Goal: Find specific page/section: Find specific page/section

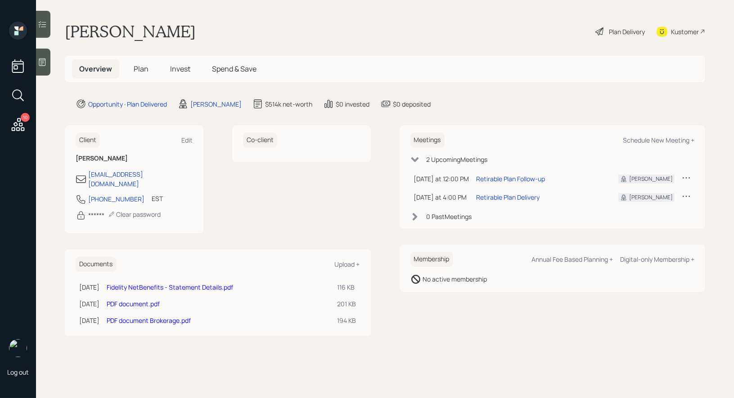
click at [137, 69] on span "Plan" at bounding box center [141, 69] width 15 height 10
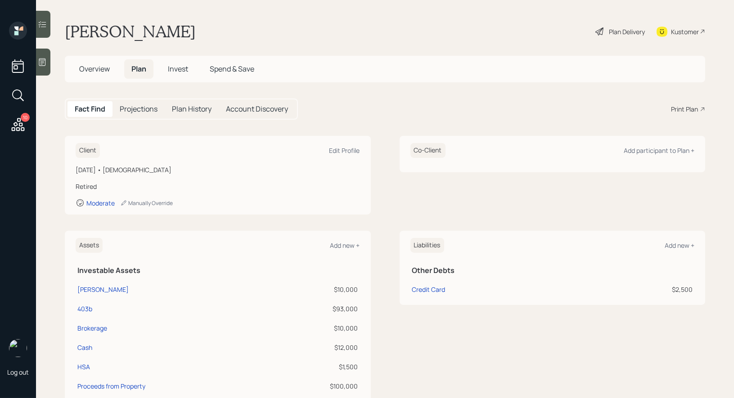
click at [677, 107] on div "Print Plan" at bounding box center [684, 108] width 27 height 9
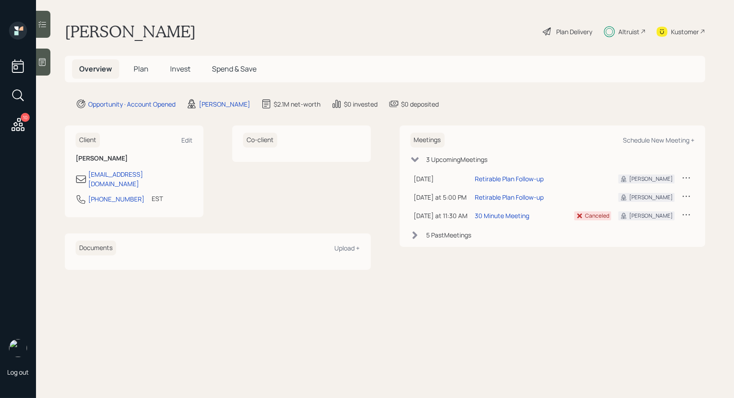
click at [179, 71] on span "Invest" at bounding box center [180, 69] width 20 height 10
